Goal: Transaction & Acquisition: Purchase product/service

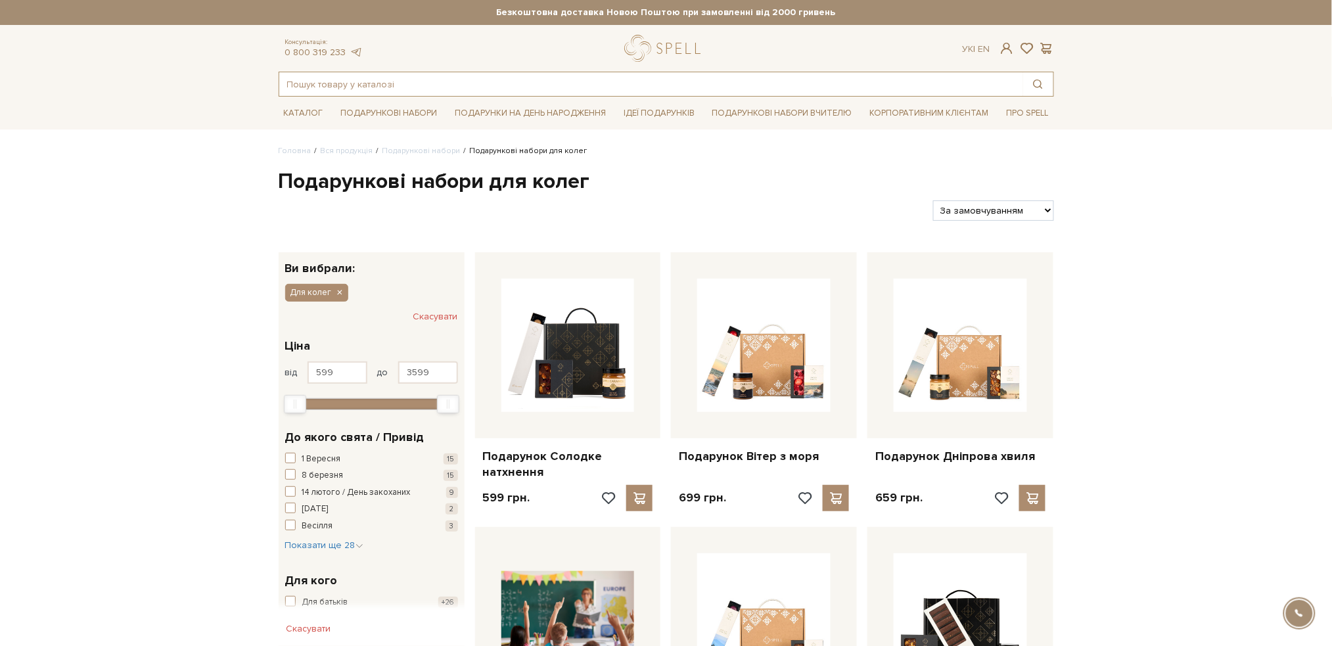
click at [409, 80] on input "text" at bounding box center [651, 84] width 744 height 24
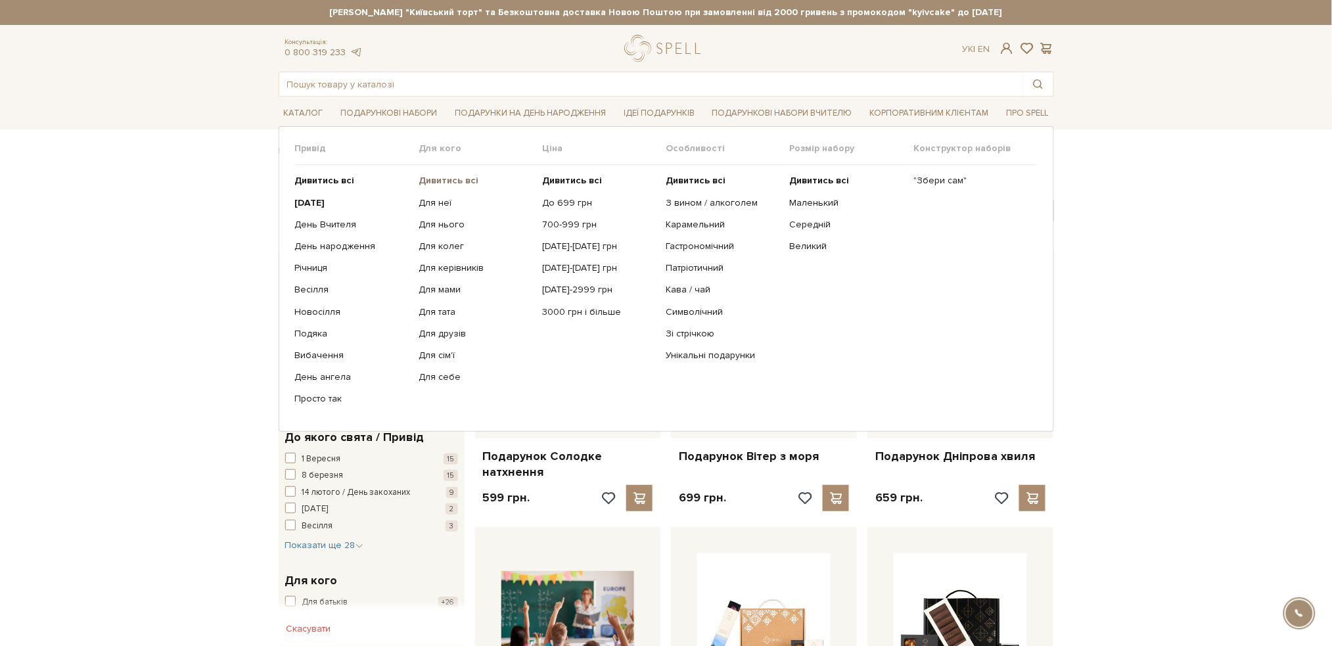
click at [444, 177] on b "Дивитись всі" at bounding box center [449, 180] width 60 height 11
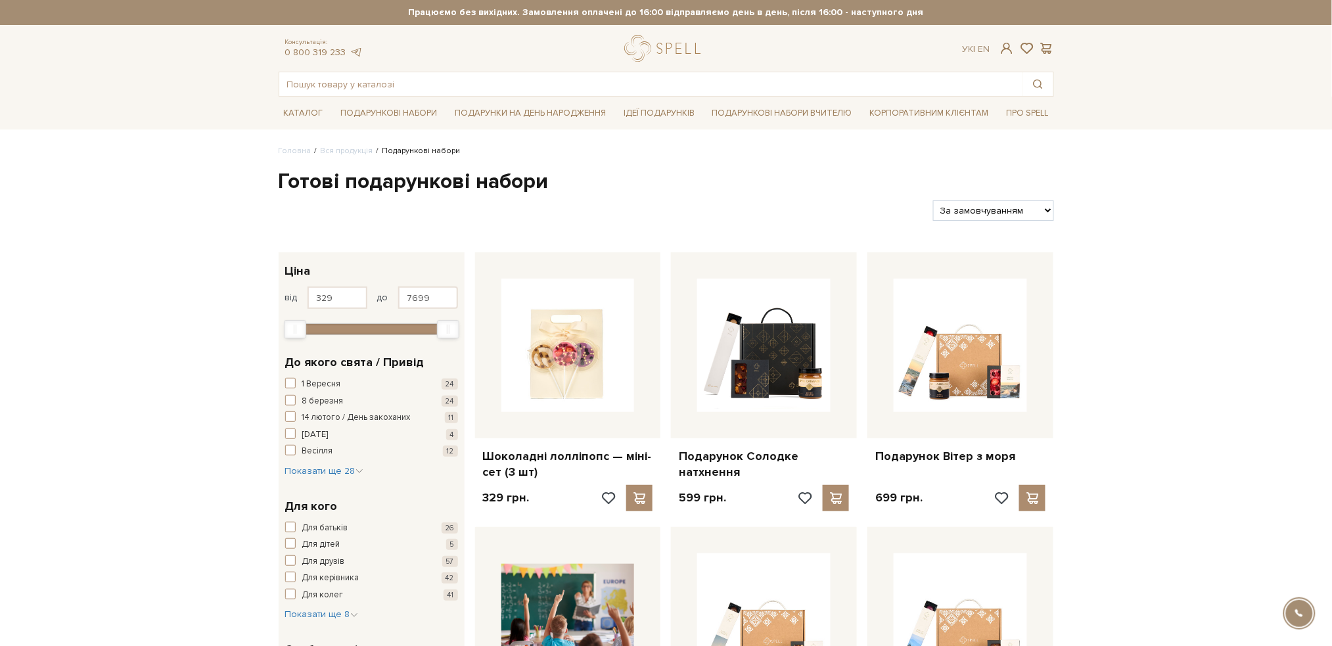
scroll to position [87, 0]
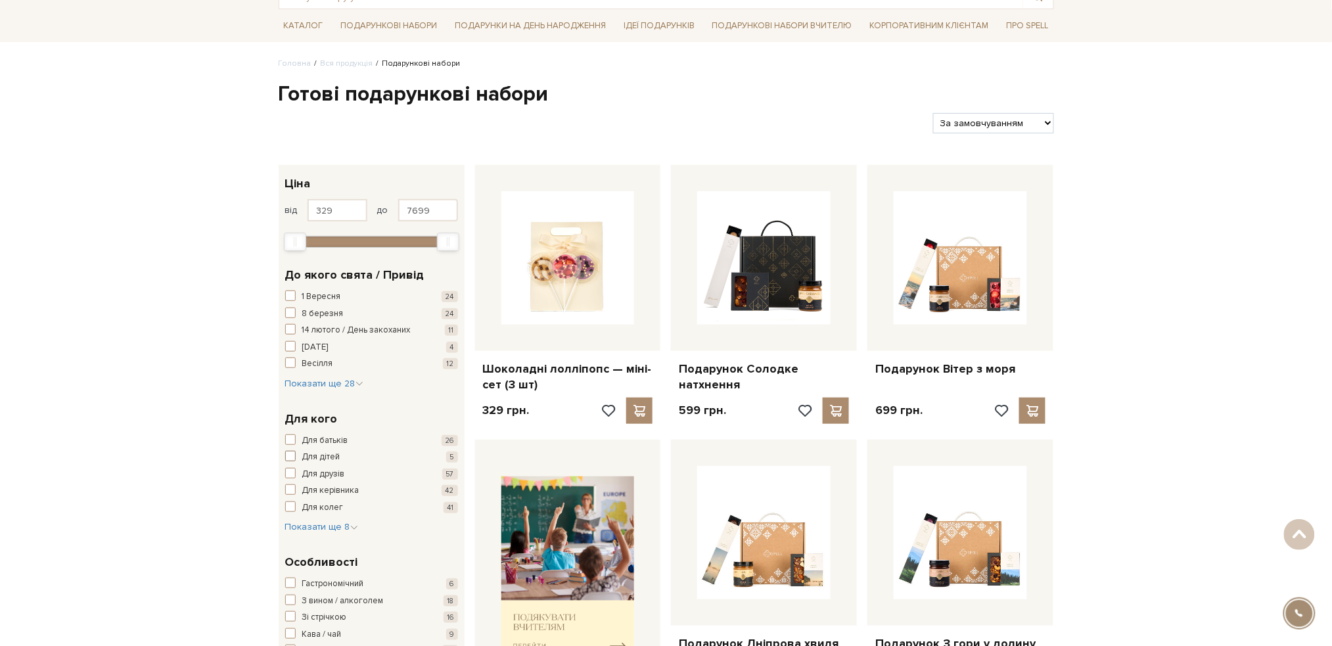
click at [287, 454] on span "button" at bounding box center [290, 456] width 11 height 11
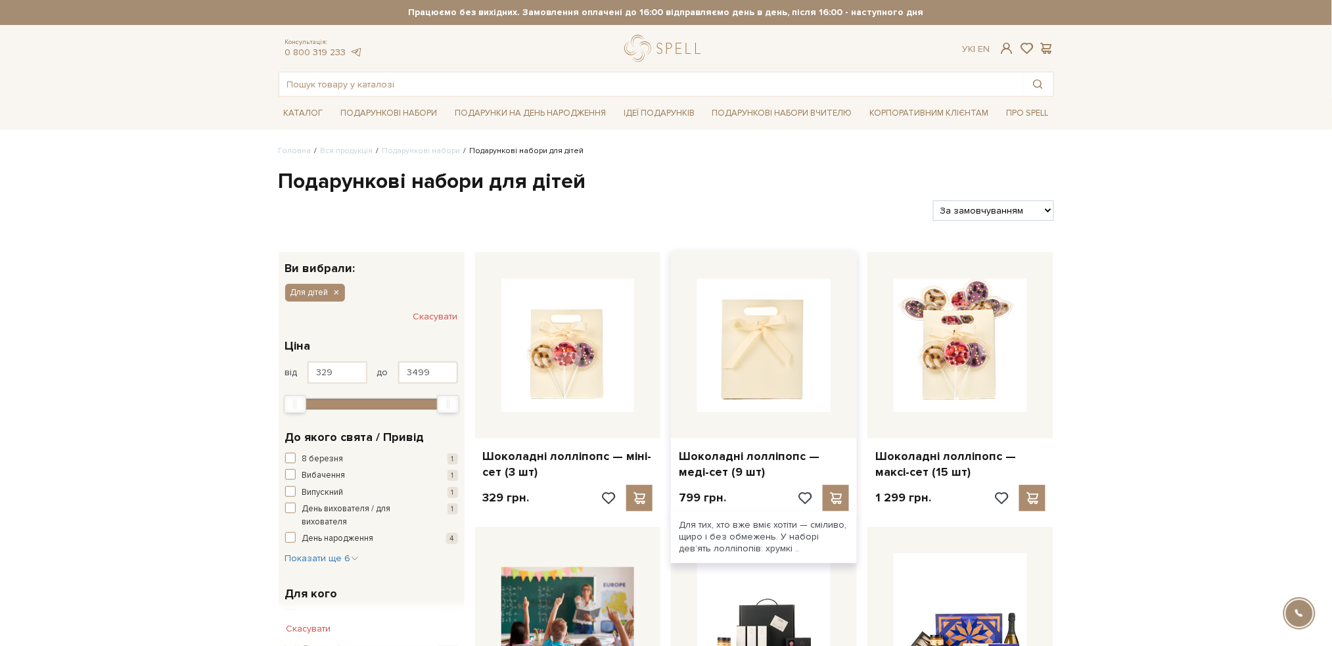
click at [763, 339] on img at bounding box center [763, 345] width 133 height 133
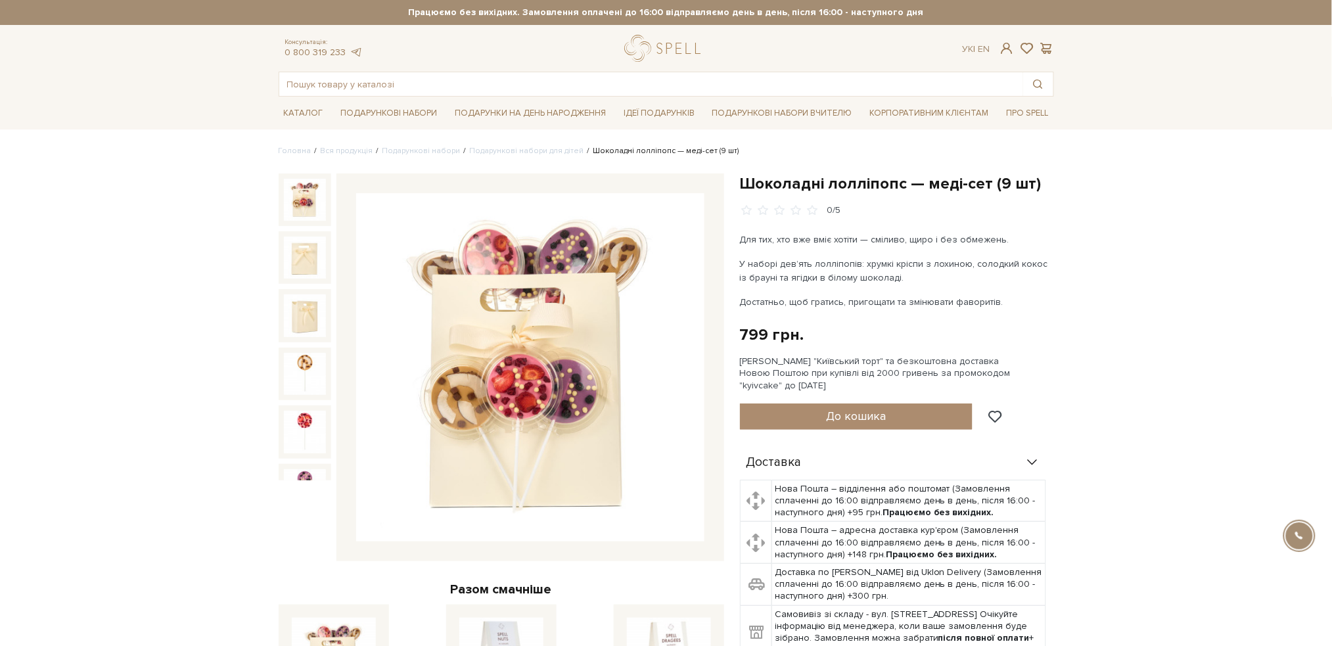
click at [554, 279] on img at bounding box center [530, 367] width 348 height 348
